Goal: Check status: Check status

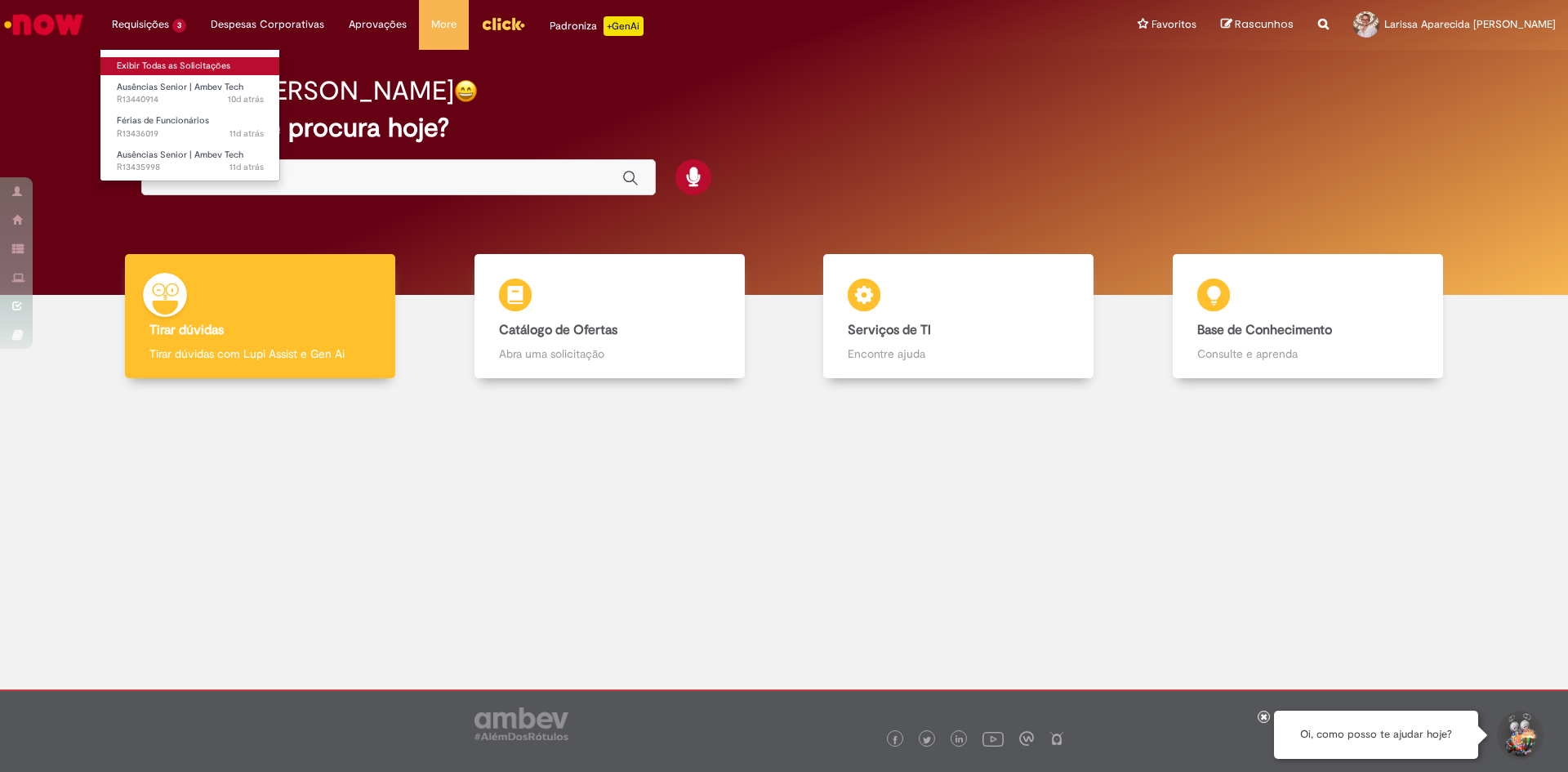
click at [157, 64] on link "Exibir Todas as Solicitações" at bounding box center [190, 66] width 179 height 18
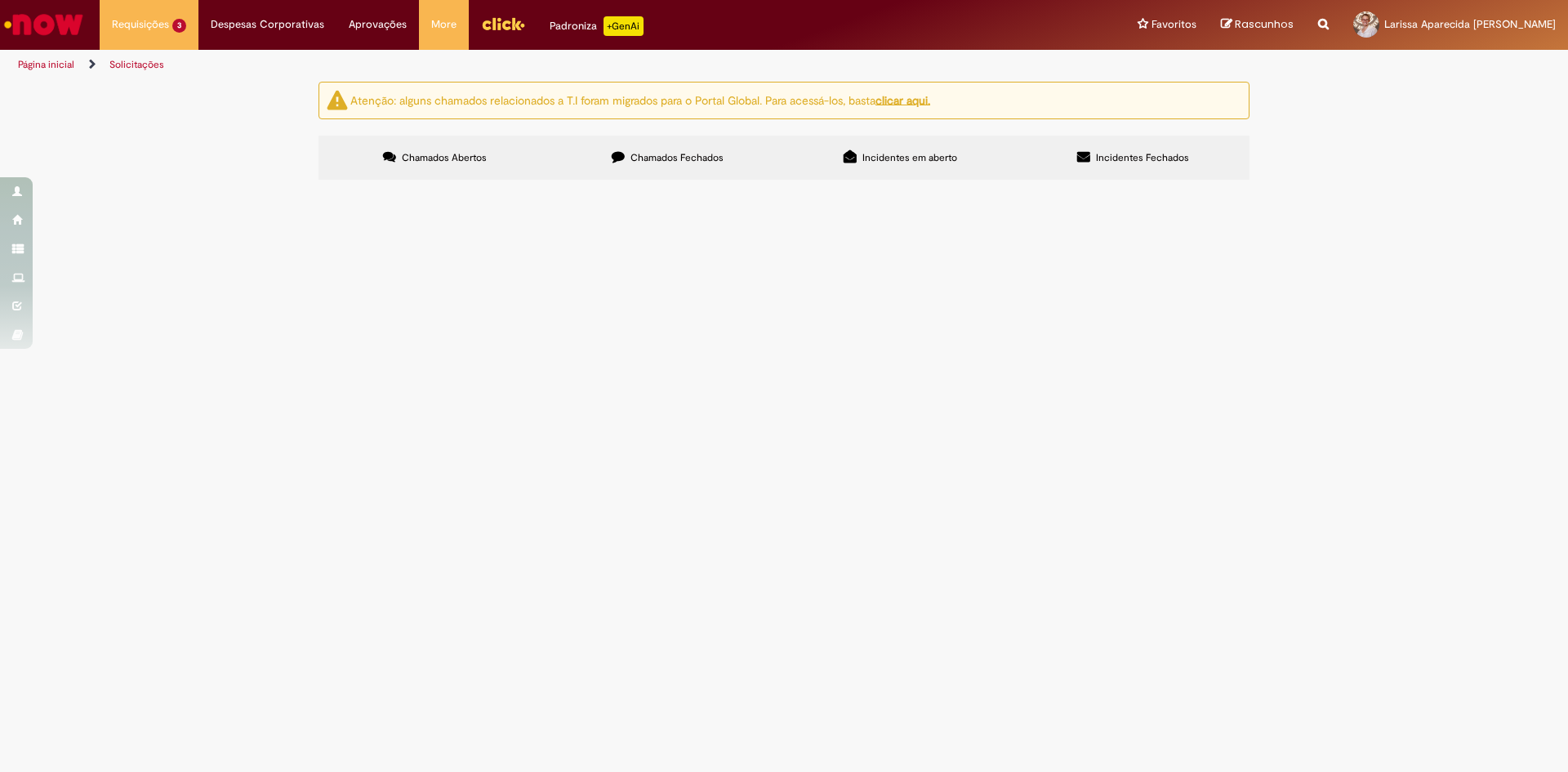
click at [0, 0] on span "LICENÇA MATERNIDADE 120 DIAS" at bounding box center [0, 0] width 0 height 0
click at [0, 0] on span "Férias de Funcionários" at bounding box center [0, 0] width 0 height 0
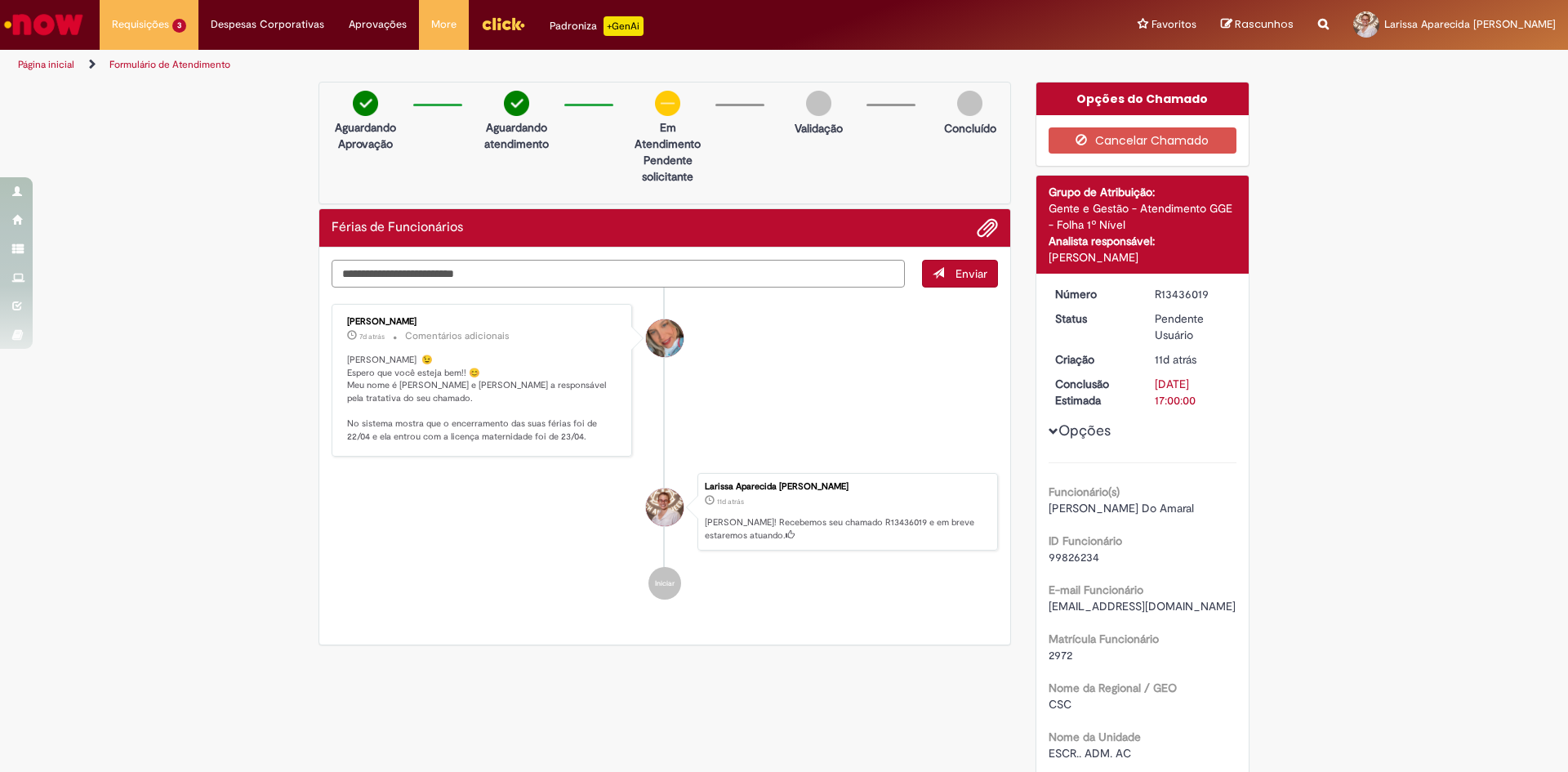
click at [395, 276] on textarea "Digite sua mensagem aqui..." at bounding box center [617, 273] width 573 height 28
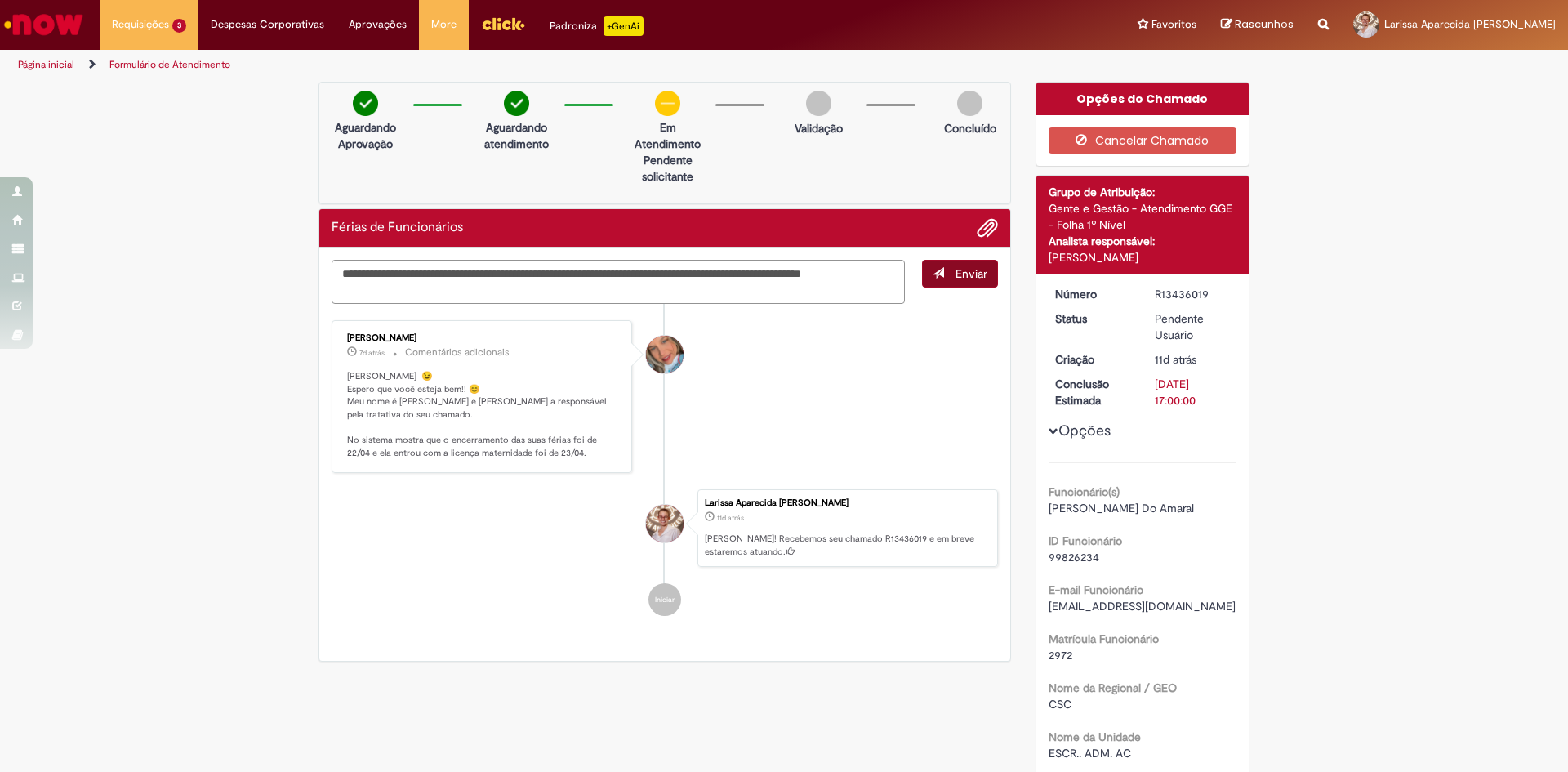
type textarea "**********"
click at [969, 266] on span "Enviar" at bounding box center [971, 273] width 32 height 15
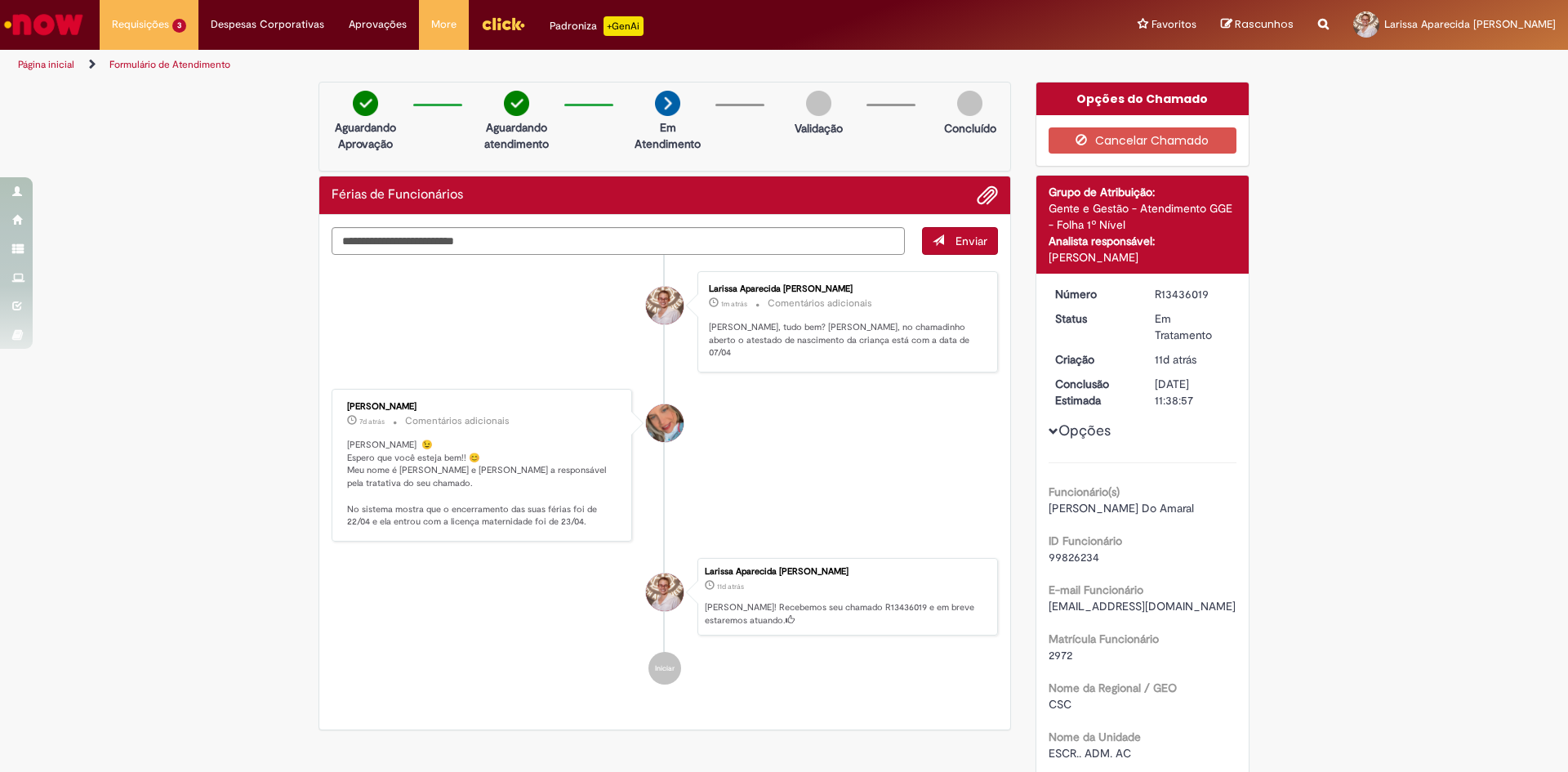
click at [15, 23] on img "Ir para a Homepage" at bounding box center [43, 24] width 84 height 32
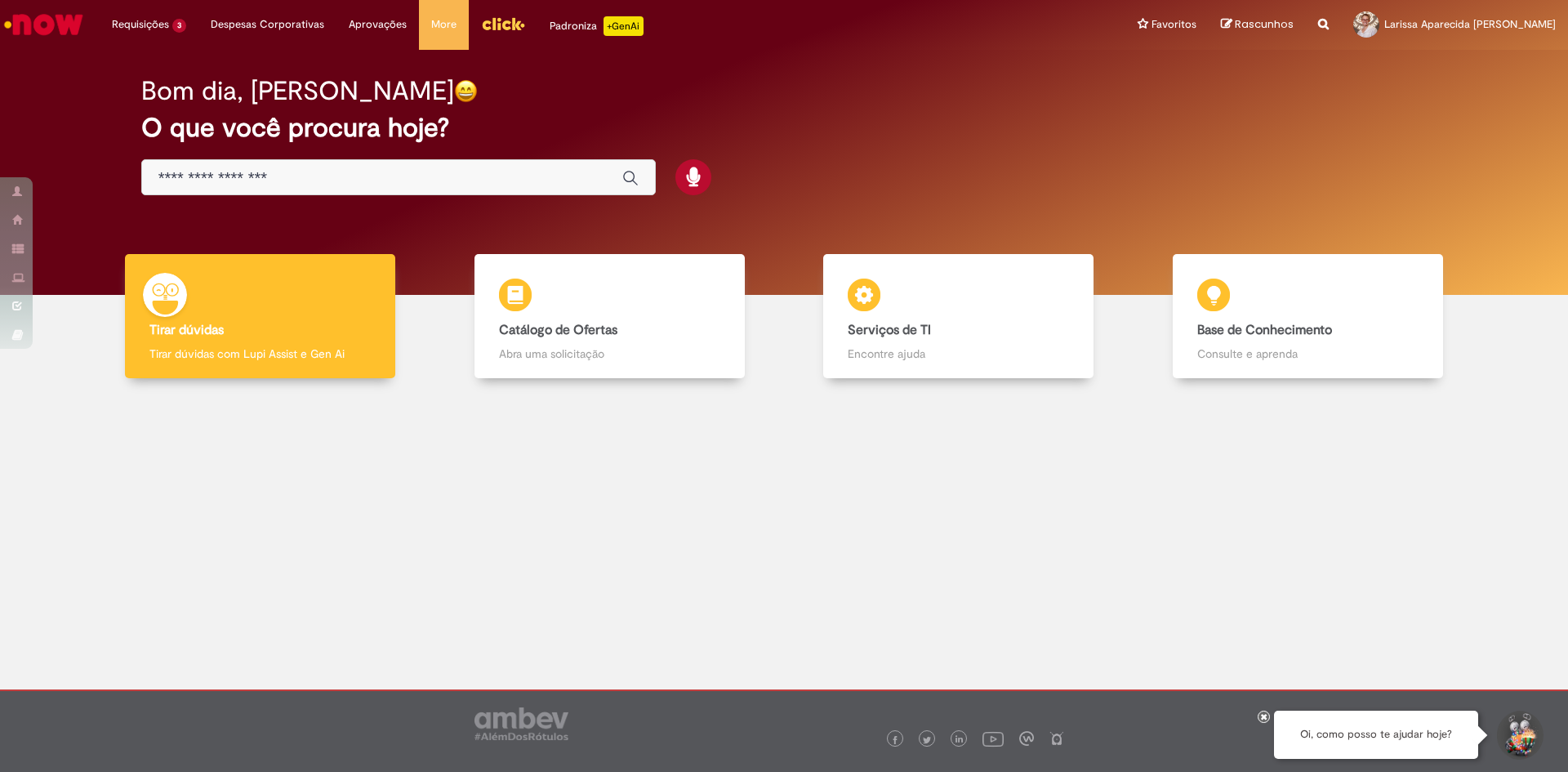
click at [481, 25] on img "Menu Cabeçalho" at bounding box center [503, 23] width 44 height 25
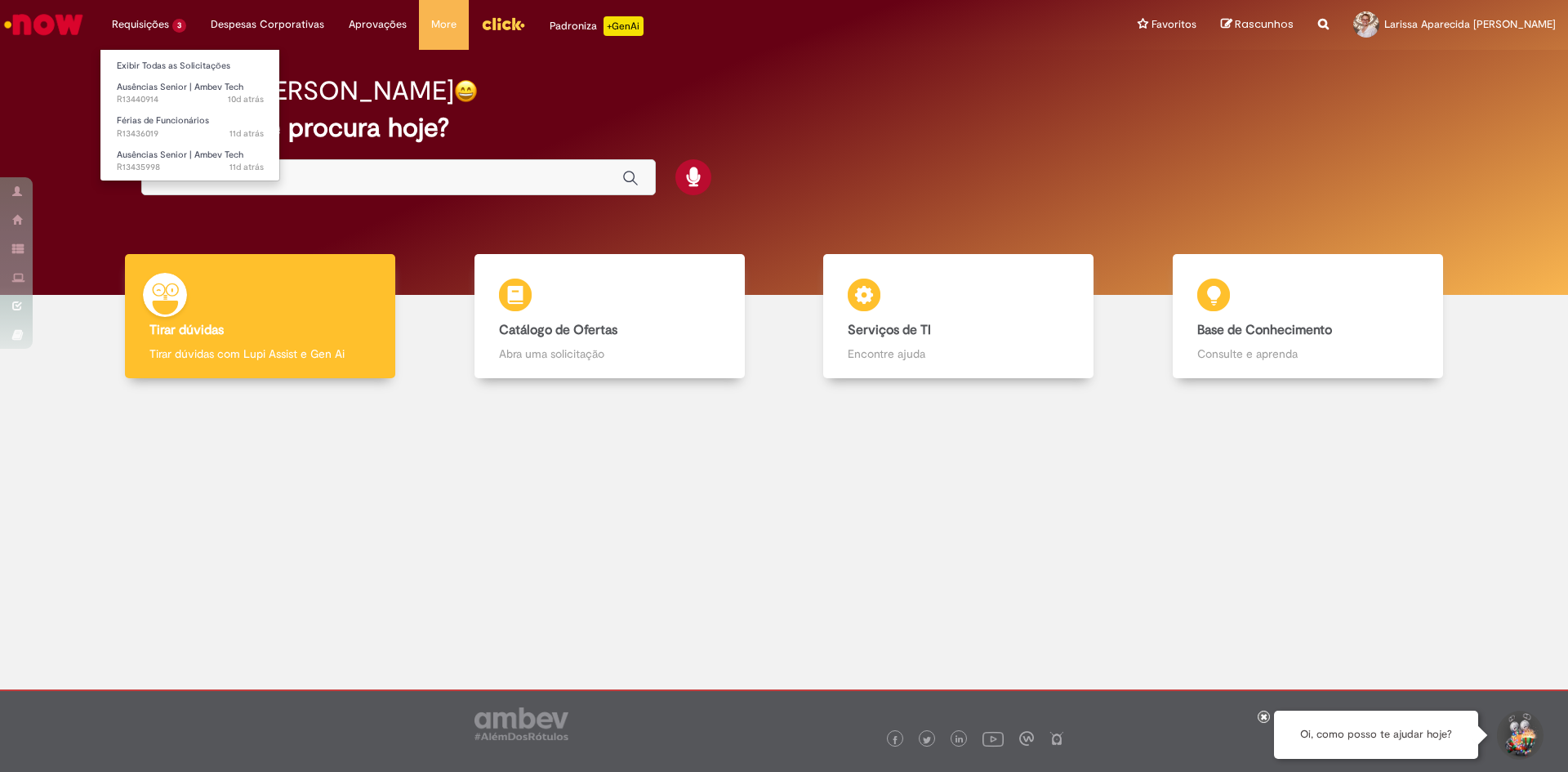
click at [150, 53] on ul "Exibir Todas as Solicitações Ausências Senior | Ambev Tech 10d atrás 10 dias at…" at bounding box center [190, 115] width 180 height 133
click at [156, 68] on link "Exibir Todas as Solicitações" at bounding box center [190, 66] width 179 height 18
